Goal: Task Accomplishment & Management: Manage account settings

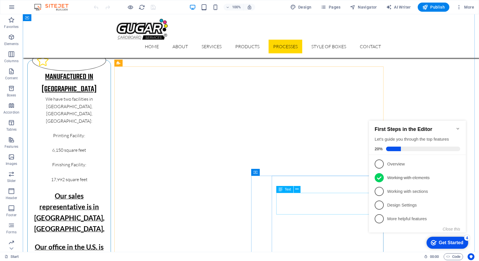
scroll to position [1740, 0]
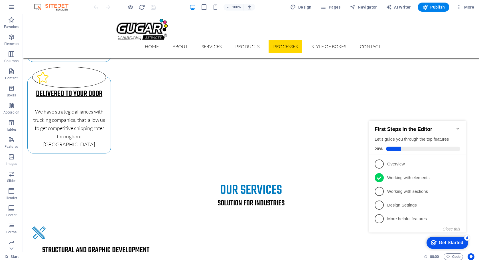
click at [459, 128] on icon "Minimize checklist" at bounding box center [458, 129] width 3 height 2
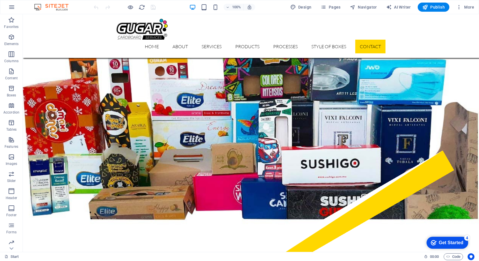
scroll to position [2462, 0]
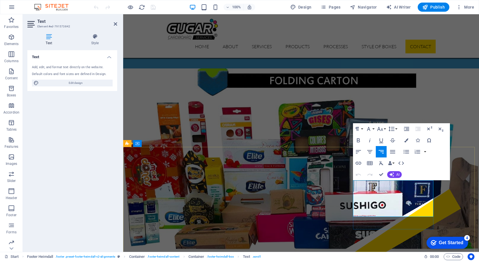
scroll to position [2482, 0]
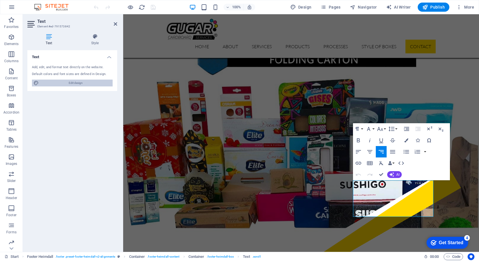
click at [54, 85] on span "Edit design" at bounding box center [75, 83] width 70 height 7
click at [90, 37] on icon at bounding box center [95, 37] width 44 height 6
select select "ease-in-out"
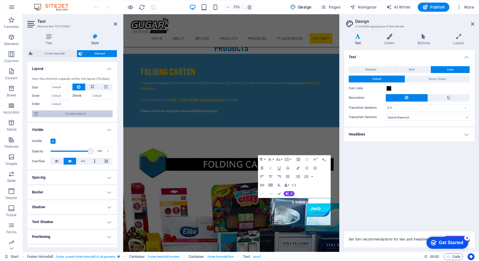
scroll to position [2537, 0]
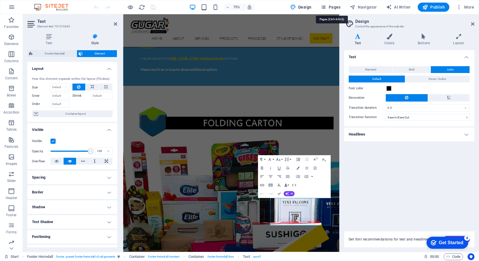
click at [331, 7] on span "Pages" at bounding box center [331, 7] width 20 height 6
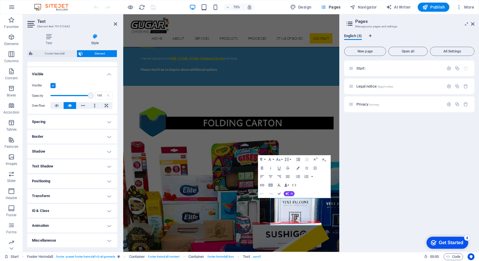
scroll to position [0, 0]
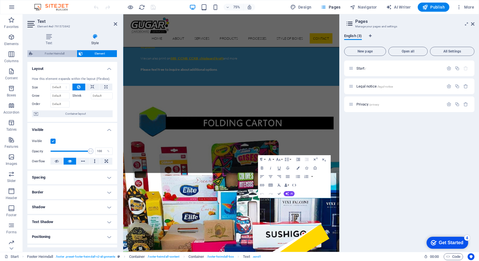
click at [58, 51] on span "Footer Heimdall" at bounding box center [55, 53] width 40 height 7
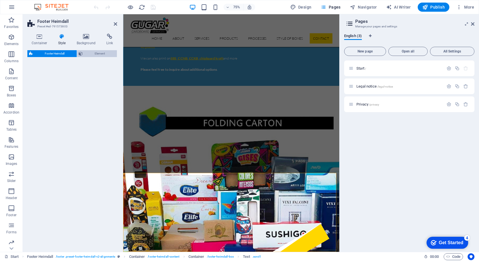
select select "rem"
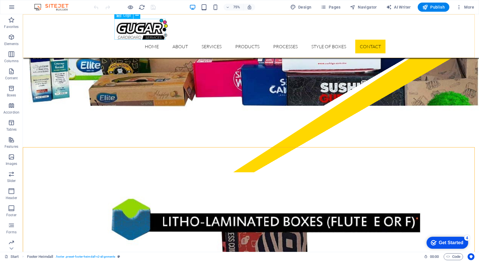
scroll to position [2461, 0]
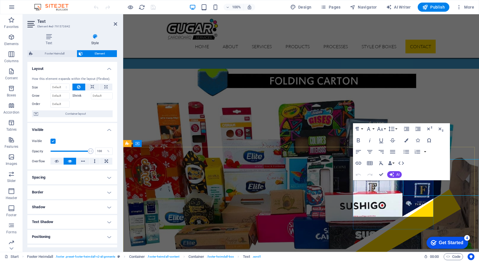
scroll to position [2482, 0]
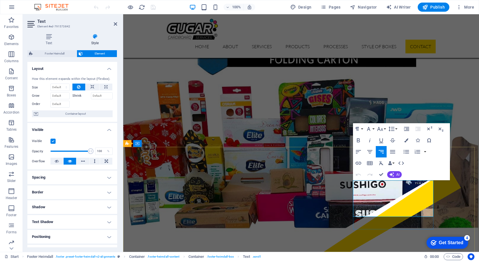
drag, startPoint x: 404, startPoint y: 200, endPoint x: 432, endPoint y: 200, distance: 28.8
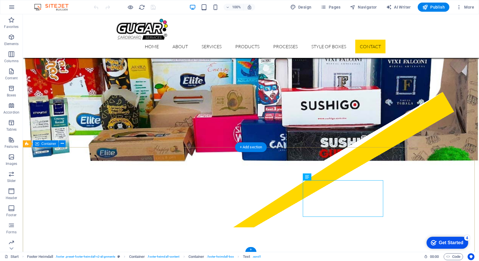
scroll to position [2461, 0]
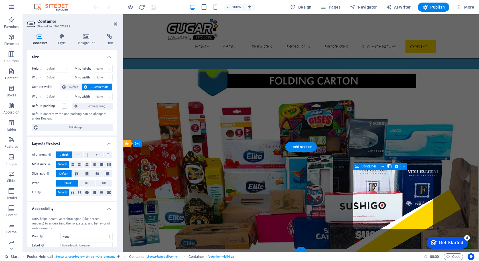
scroll to position [2482, 0]
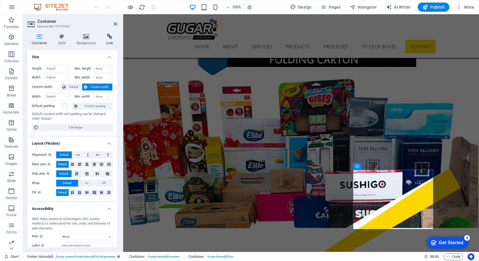
click at [116, 40] on h4 "Link" at bounding box center [109, 40] width 15 height 12
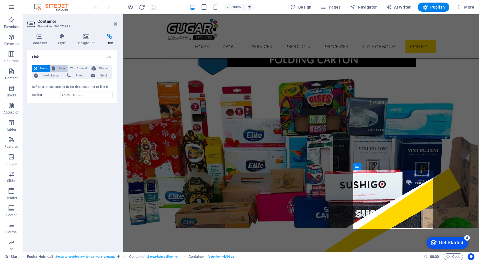
click at [59, 67] on span "Page" at bounding box center [61, 68] width 9 height 7
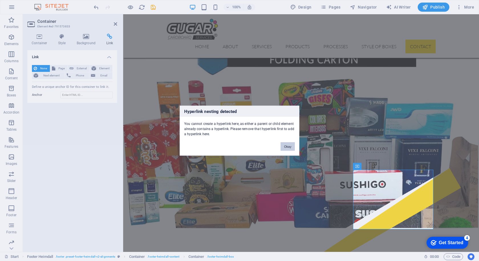
click at [291, 147] on button "Okay" at bounding box center [288, 146] width 14 height 9
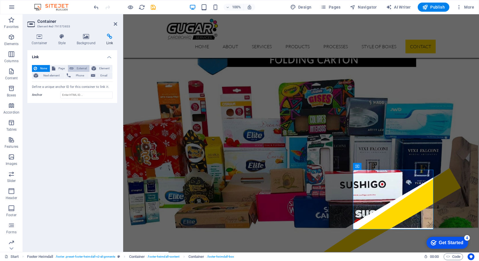
click at [85, 67] on span "External" at bounding box center [81, 68] width 13 height 7
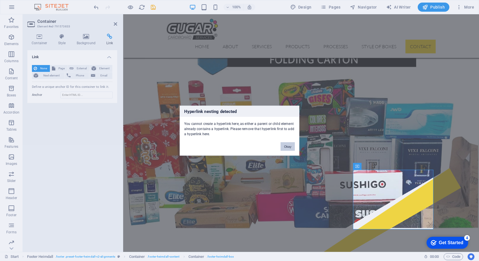
click at [291, 147] on button "Okay" at bounding box center [288, 146] width 14 height 9
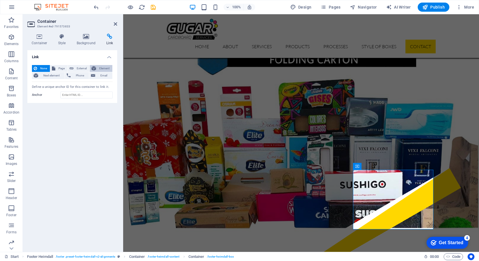
click at [105, 71] on span "Element" at bounding box center [104, 68] width 13 height 7
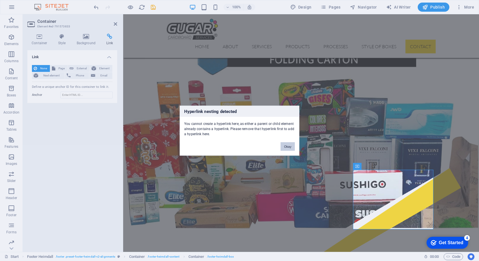
click at [290, 147] on button "Okay" at bounding box center [288, 146] width 14 height 9
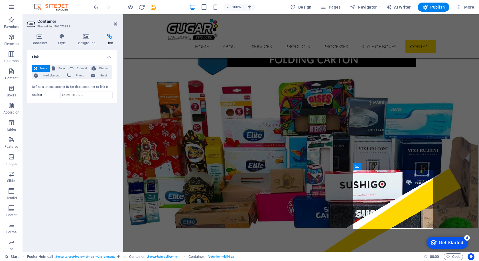
click at [112, 58] on h4 "Link" at bounding box center [72, 55] width 90 height 10
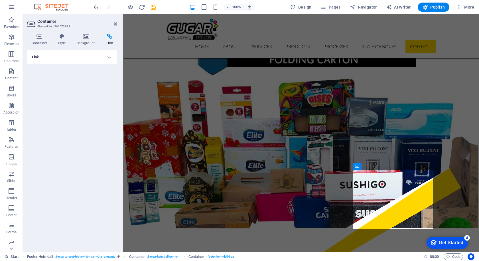
click at [112, 58] on h4 "Link" at bounding box center [72, 57] width 90 height 14
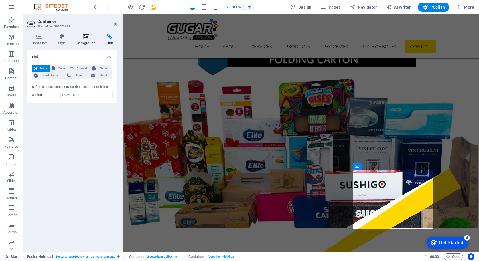
click at [85, 39] on h4 "Background" at bounding box center [87, 40] width 30 height 12
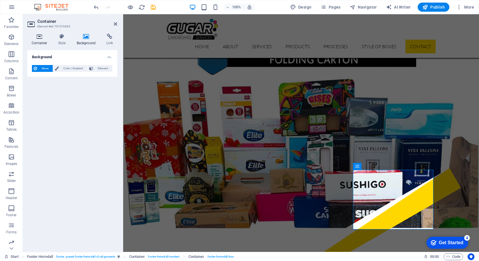
click at [50, 40] on h4 "Container" at bounding box center [40, 40] width 27 height 12
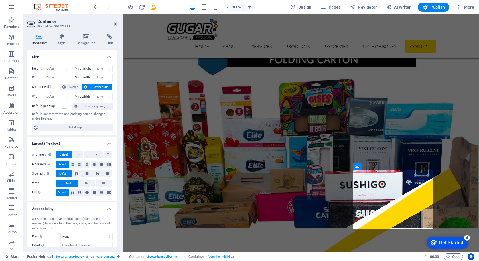
scroll to position [34, 0]
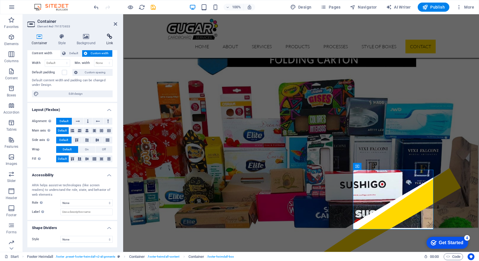
click at [113, 43] on h4 "Link" at bounding box center [109, 40] width 15 height 12
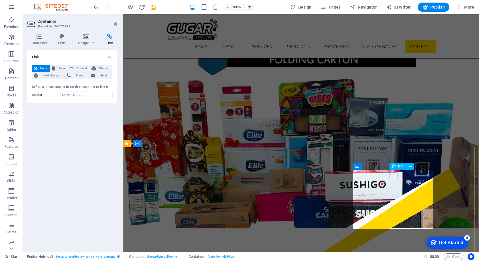
select select "xMidYMid"
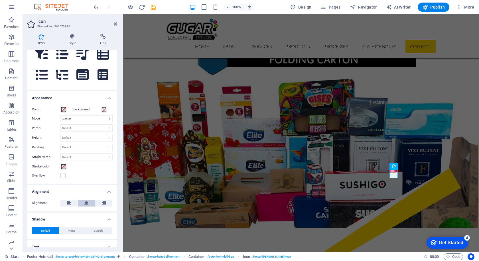
scroll to position [102, 0]
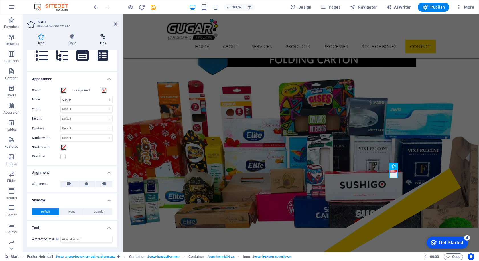
click at [103, 42] on h4 "Link" at bounding box center [103, 40] width 28 height 12
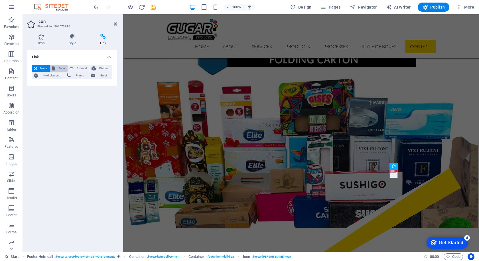
click at [53, 68] on icon at bounding box center [53, 68] width 3 height 7
select select
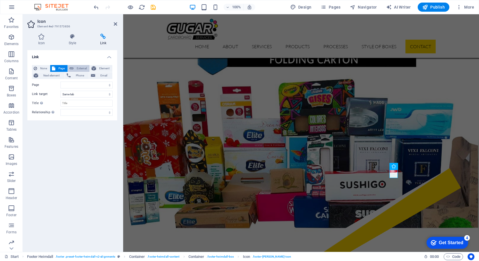
click at [74, 68] on button "External" at bounding box center [79, 68] width 22 height 7
select select "blank"
click at [103, 68] on span "Element" at bounding box center [104, 68] width 13 height 7
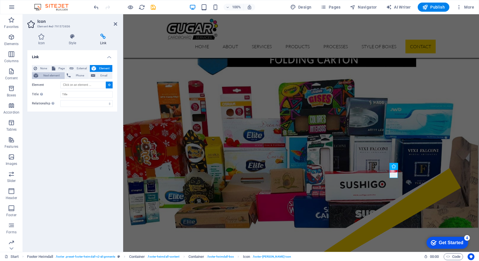
click at [43, 78] on span "Next element" at bounding box center [51, 75] width 23 height 7
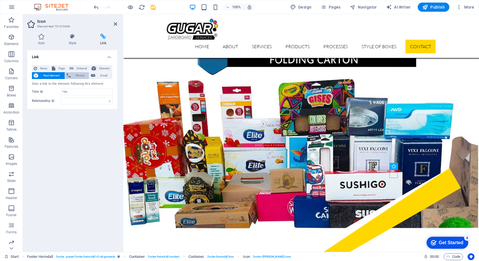
click at [79, 77] on span "Phone" at bounding box center [79, 75] width 15 height 7
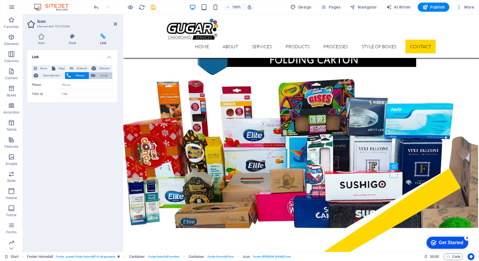
click at [107, 77] on span "Email" at bounding box center [104, 75] width 14 height 7
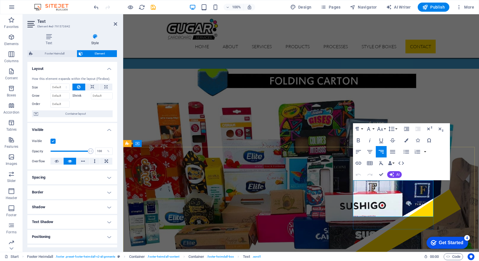
scroll to position [2482, 0]
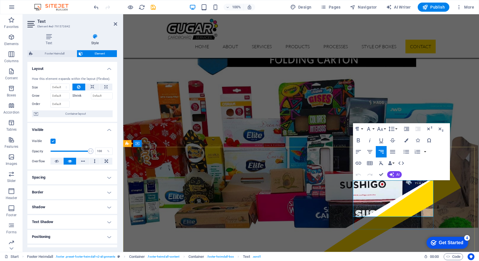
drag, startPoint x: 427, startPoint y: 200, endPoint x: 435, endPoint y: 200, distance: 7.7
click at [431, 184] on icon "button" at bounding box center [430, 184] width 7 height 7
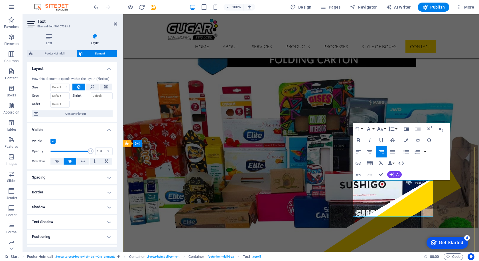
drag, startPoint x: 406, startPoint y: 199, endPoint x: 430, endPoint y: 199, distance: 24.0
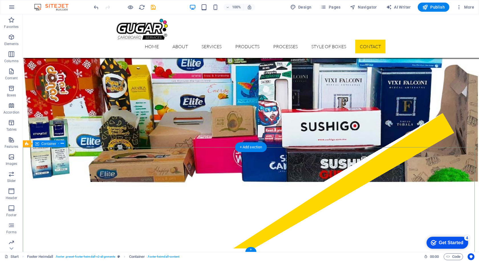
scroll to position [2462, 0]
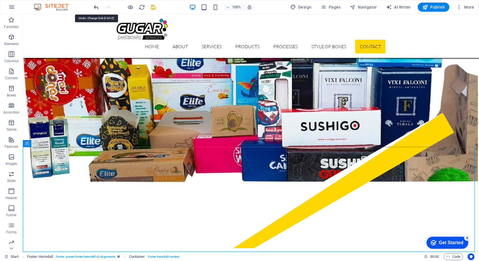
click at [98, 7] on icon "undo" at bounding box center [96, 7] width 7 height 7
click at [97, 2] on div "100% Design Pages Navigator AI Writer Publish More" at bounding box center [239, 7] width 479 height 14
click at [94, 7] on icon "undo" at bounding box center [96, 7] width 7 height 7
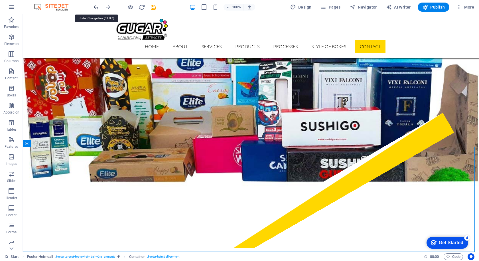
click at [94, 7] on icon "undo" at bounding box center [96, 7] width 7 height 7
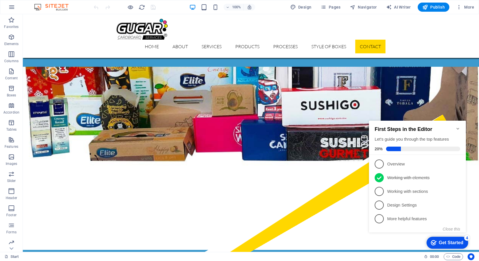
scroll to position [2462, 0]
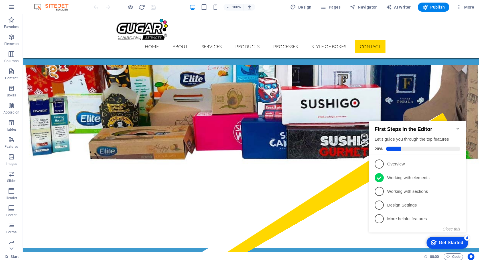
drag, startPoint x: 478, startPoint y: 57, endPoint x: 78, endPoint y: 116, distance: 403.9
click at [457, 126] on icon "Minimize checklist" at bounding box center [458, 128] width 5 height 5
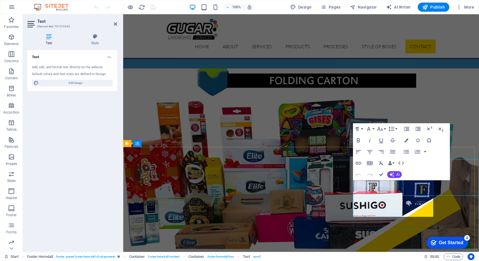
scroll to position [2482, 0]
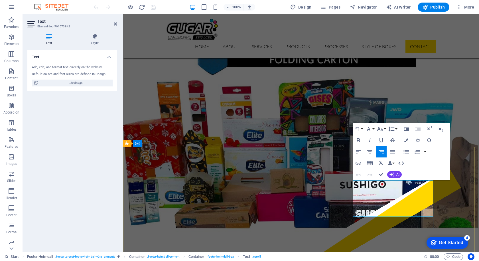
drag, startPoint x: 404, startPoint y: 197, endPoint x: 421, endPoint y: 199, distance: 17.2
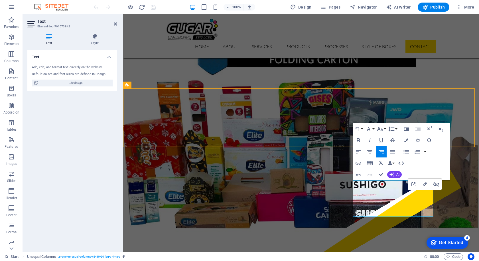
scroll to position [2461, 0]
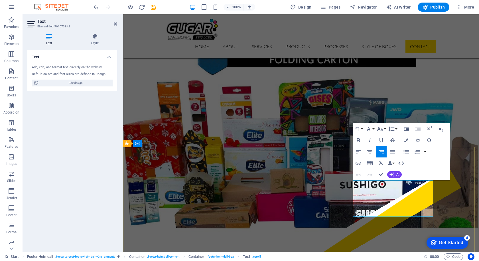
drag, startPoint x: 414, startPoint y: 205, endPoint x: 418, endPoint y: 206, distance: 4.6
drag, startPoint x: 420, startPoint y: 206, endPoint x: 427, endPoint y: 205, distance: 7.2
click at [435, 193] on icon "button" at bounding box center [434, 191] width 7 height 7
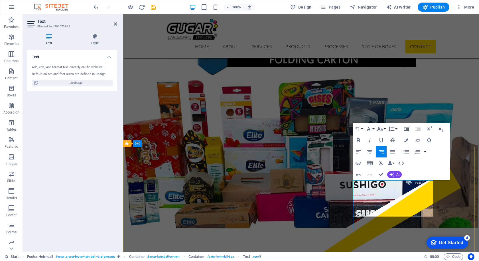
drag, startPoint x: 410, startPoint y: 207, endPoint x: 433, endPoint y: 208, distance: 22.8
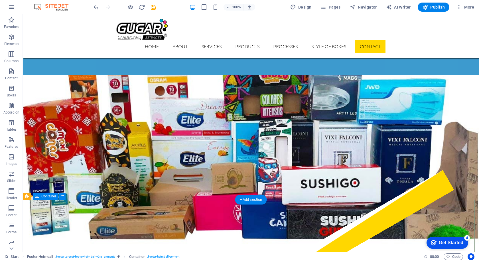
scroll to position [2461, 0]
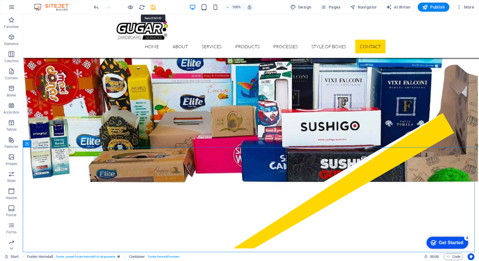
click at [154, 9] on icon "save" at bounding box center [153, 7] width 7 height 7
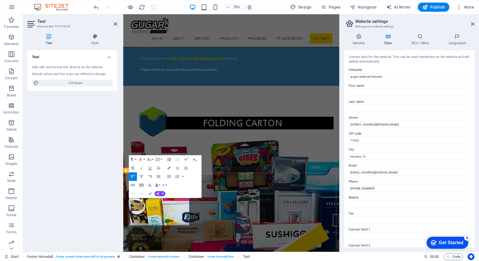
scroll to position [2462, 0]
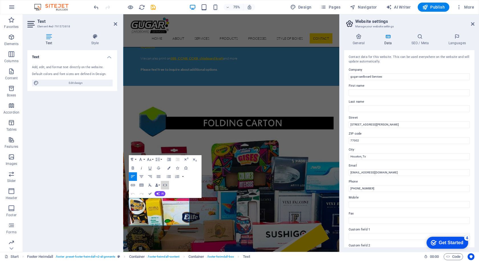
click at [169, 189] on button "HTML" at bounding box center [165, 185] width 8 height 9
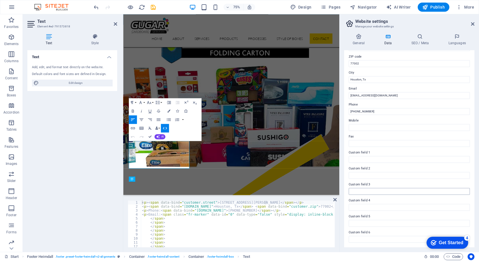
scroll to position [0, 0]
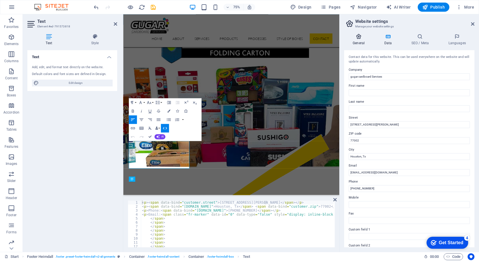
click at [356, 39] on icon at bounding box center [358, 37] width 29 height 6
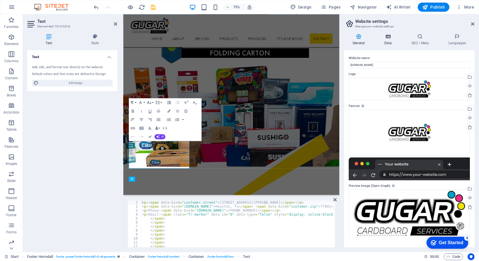
click at [384, 41] on h4 "Data" at bounding box center [389, 40] width 27 height 12
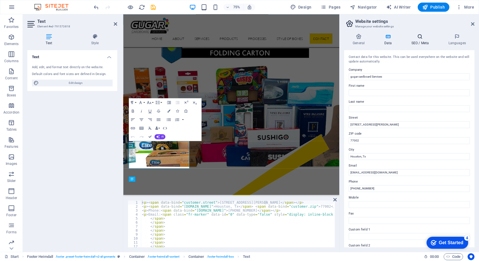
click at [422, 39] on icon at bounding box center [420, 37] width 35 height 6
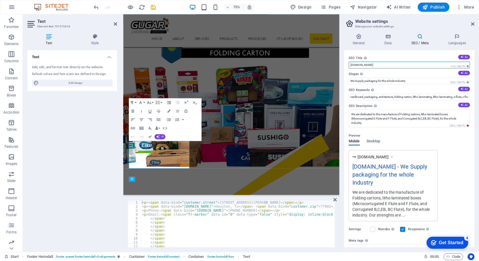
click at [433, 68] on input "[DOMAIN_NAME]" at bounding box center [409, 65] width 121 height 7
drag, startPoint x: 484, startPoint y: 80, endPoint x: 468, endPoint y: 79, distance: 16.0
drag, startPoint x: 503, startPoint y: 79, endPoint x: 382, endPoint y: 78, distance: 120.6
type input "GUGAR CARDBOARD SERVICES"
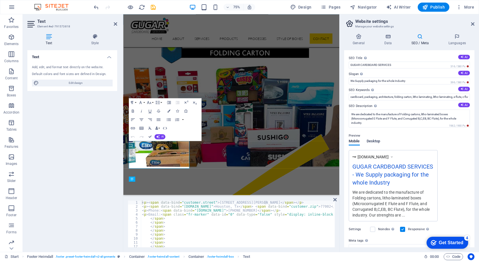
click at [380, 141] on span "Desktop" at bounding box center [374, 142] width 14 height 8
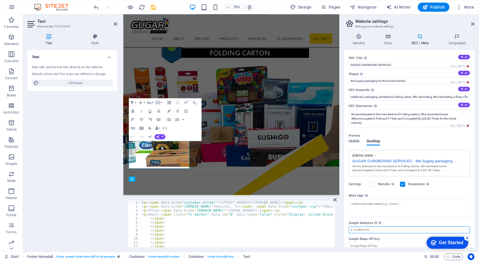
click at [366, 229] on input "Google Analytics ID Please only add the Google Analytics ID. We automatically i…" at bounding box center [409, 229] width 121 height 7
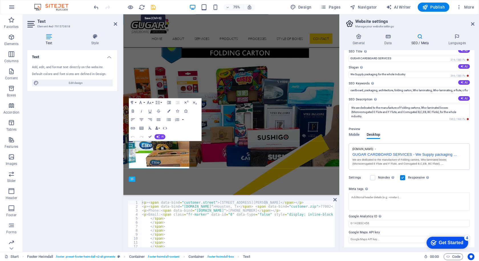
click at [153, 6] on icon "save" at bounding box center [153, 7] width 7 height 7
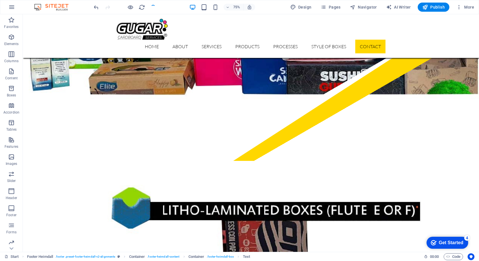
scroll to position [2458, 0]
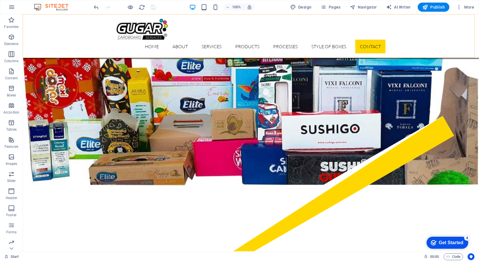
click at [452, 35] on div "Home About Services Products processes Style of Boxes Contact" at bounding box center [251, 36] width 456 height 44
select select "header"
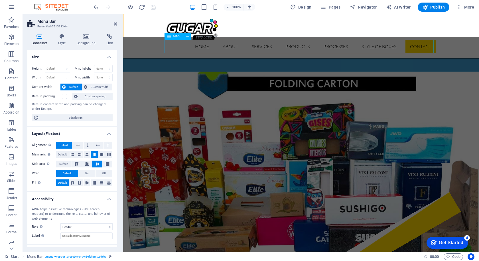
scroll to position [2479, 0]
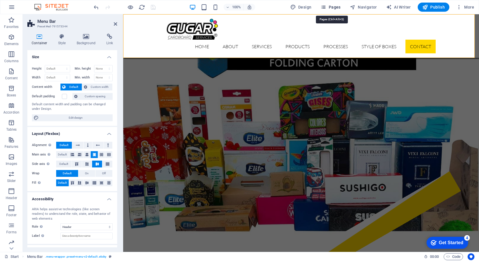
click at [336, 7] on span "Pages" at bounding box center [331, 7] width 20 height 6
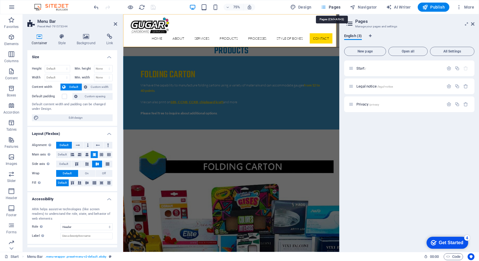
scroll to position [2537, 0]
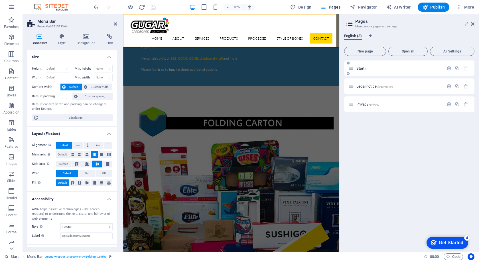
click at [368, 68] on p "Start /" at bounding box center [400, 68] width 86 height 4
click at [448, 69] on icon "button" at bounding box center [449, 68] width 5 height 5
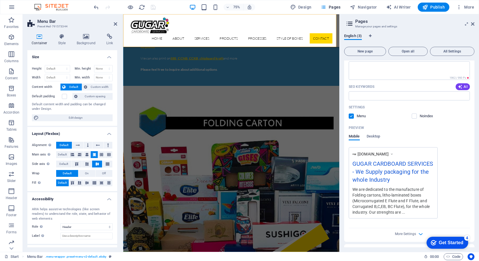
scroll to position [118, 0]
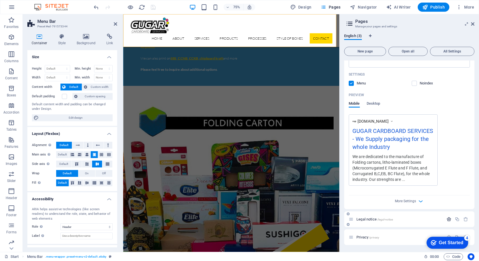
click at [448, 220] on icon "button" at bounding box center [449, 219] width 5 height 5
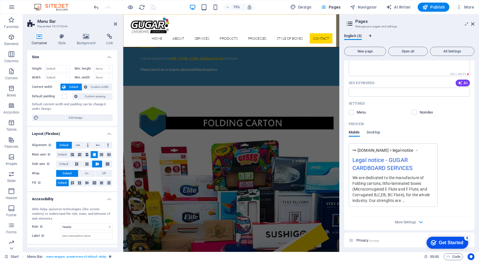
scroll to position [362, 0]
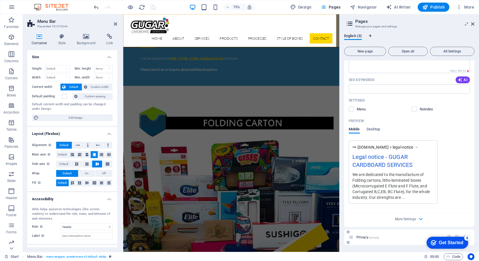
click at [402, 236] on p "Privacy /privacy" at bounding box center [400, 237] width 86 height 4
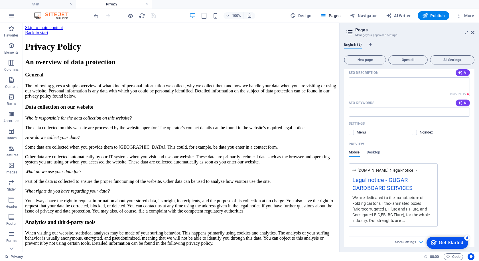
scroll to position [370, 0]
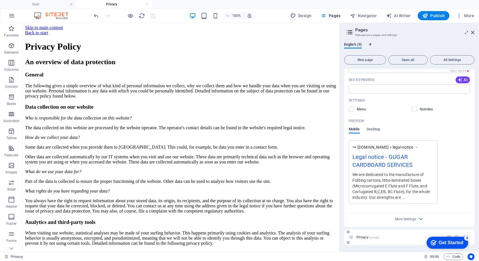
click at [351, 236] on icon at bounding box center [351, 237] width 5 height 5
click at [447, 237] on div "checkmark Get Started 4" at bounding box center [448, 243] width 42 height 12
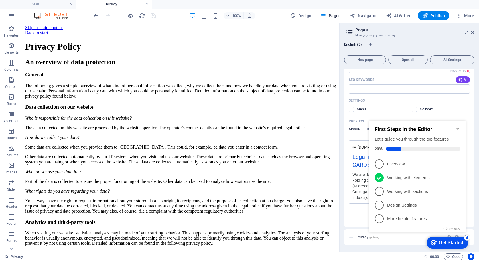
click at [449, 240] on div "Get Started" at bounding box center [451, 242] width 25 height 5
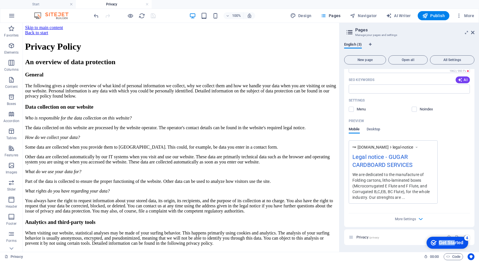
drag, startPoint x: 509, startPoint y: 363, endPoint x: 514, endPoint y: 326, distance: 36.8
click div "checkmark Get Started 4 First Steps in the Editor Let's guide you through the t…"
click at [419, 219] on icon "button" at bounding box center [421, 219] width 7 height 7
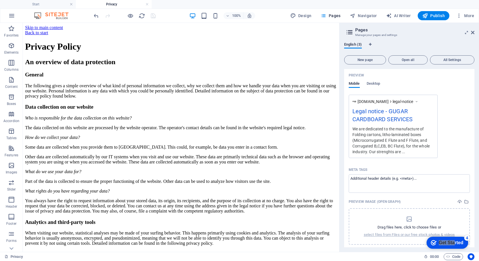
scroll to position [452, 0]
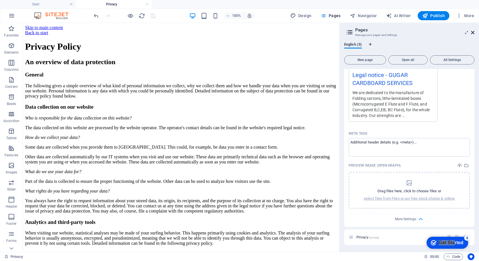
click at [473, 32] on icon at bounding box center [472, 32] width 3 height 5
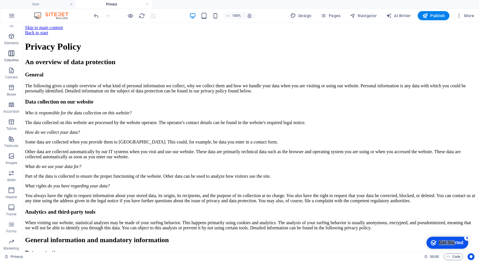
scroll to position [0, 0]
click at [145, 5] on h4 "Privacy" at bounding box center [114, 4] width 76 height 6
click at [146, 3] on link at bounding box center [146, 4] width 3 height 5
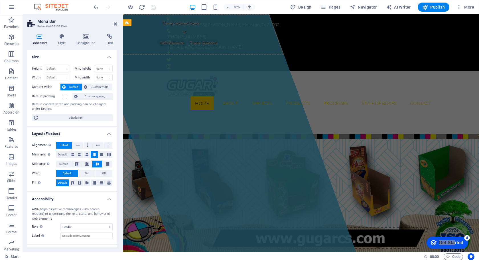
scroll to position [2483, 0]
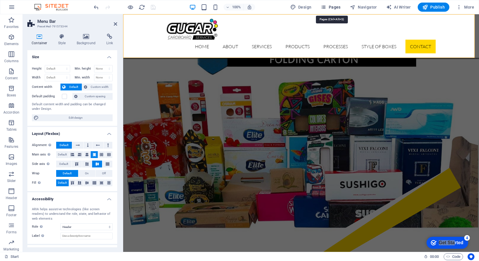
click at [333, 7] on span "Pages" at bounding box center [331, 7] width 20 height 6
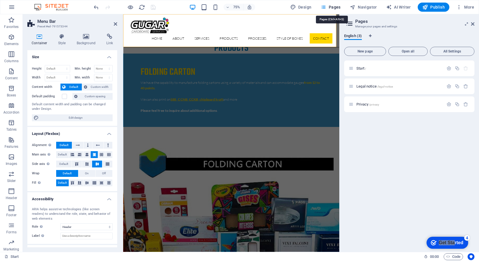
scroll to position [2537, 0]
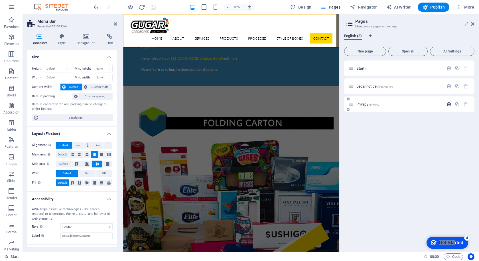
click at [450, 104] on icon "button" at bounding box center [449, 104] width 5 height 5
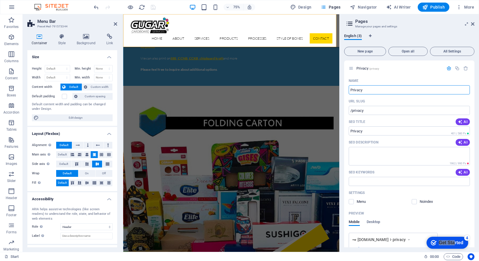
scroll to position [0, 0]
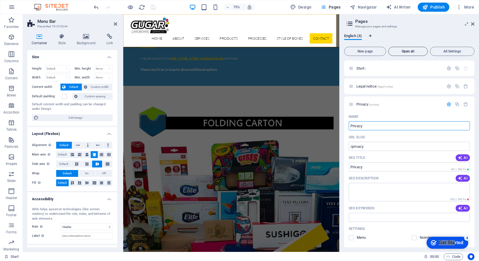
click at [417, 50] on span "Open all" at bounding box center [408, 51] width 34 height 3
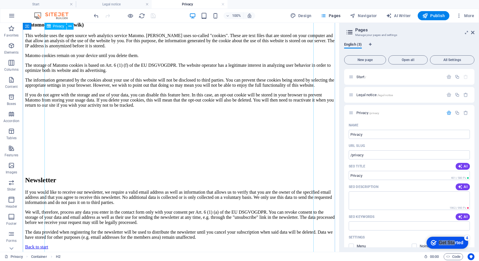
scroll to position [1272, 0]
click at [99, 1] on h4 "Legal notice" at bounding box center [114, 4] width 76 height 6
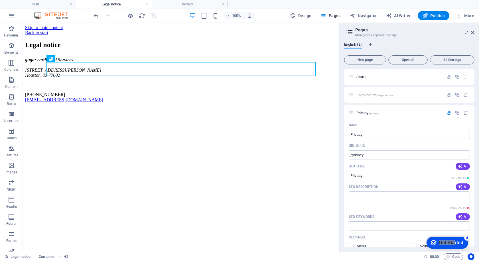
scroll to position [0, 0]
click at [181, 1] on h4 "Privacy" at bounding box center [190, 4] width 76 height 6
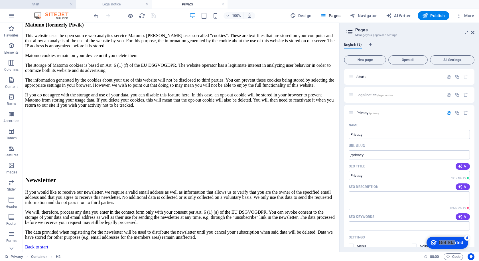
click at [29, 2] on h4 "Start" at bounding box center [38, 4] width 76 height 6
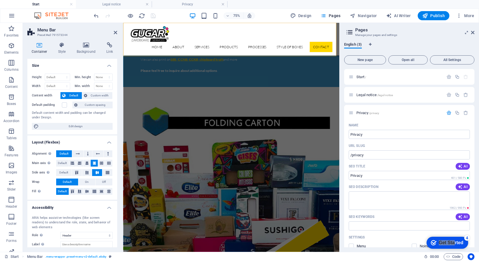
scroll to position [0, 0]
click at [473, 33] on icon at bounding box center [472, 32] width 3 height 5
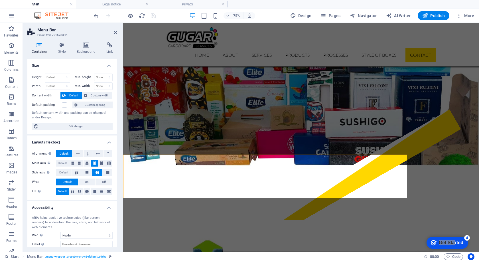
scroll to position [2406, 0]
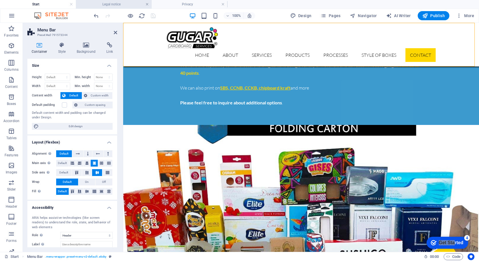
click at [147, 6] on link at bounding box center [146, 4] width 3 height 5
click at [148, 5] on link at bounding box center [146, 4] width 3 height 5
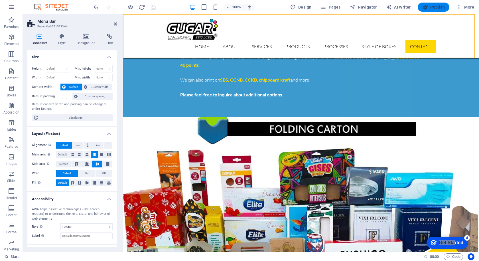
click at [438, 4] on span "Publish" at bounding box center [433, 7] width 23 height 6
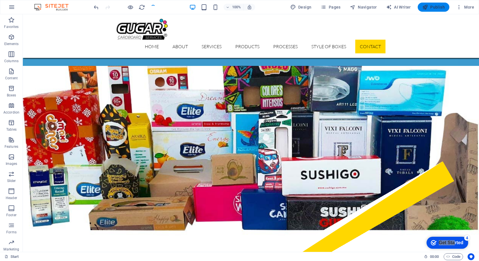
scroll to position [2392, 0]
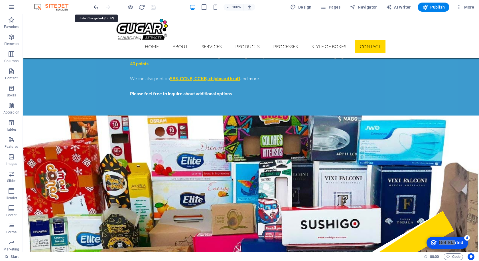
click at [97, 7] on icon "undo" at bounding box center [96, 7] width 7 height 7
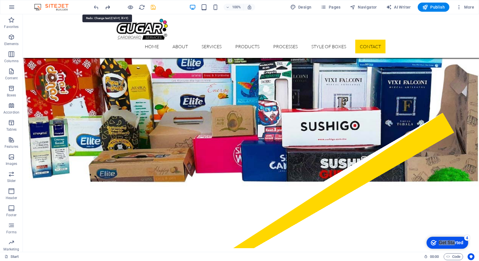
click at [109, 6] on icon "redo" at bounding box center [107, 7] width 7 height 7
click at [426, 3] on button "Publish" at bounding box center [434, 7] width 32 height 9
